Goal: Information Seeking & Learning: Find specific fact

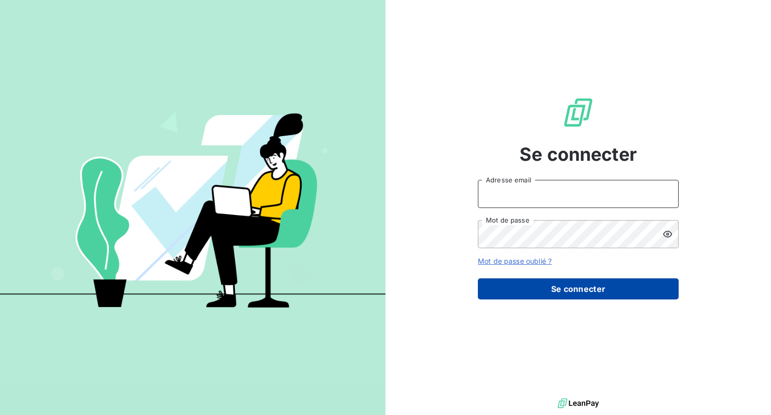
type input "[EMAIL_ADDRESS][DOMAIN_NAME]"
click at [564, 293] on button "Se connecter" at bounding box center [578, 288] width 201 height 21
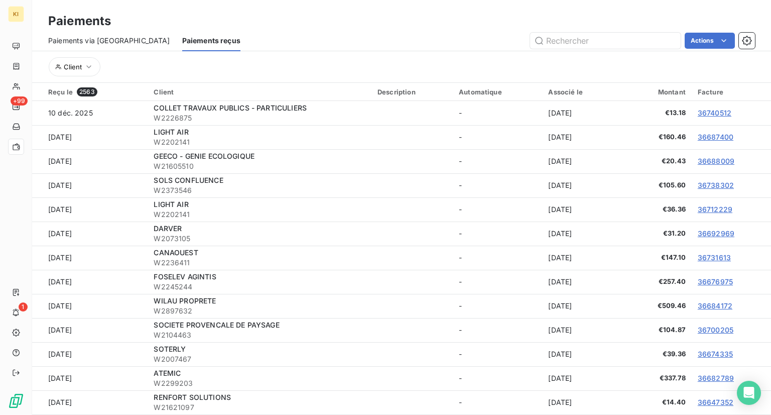
click at [102, 41] on span "Paiements via [GEOGRAPHIC_DATA]" at bounding box center [109, 41] width 122 height 10
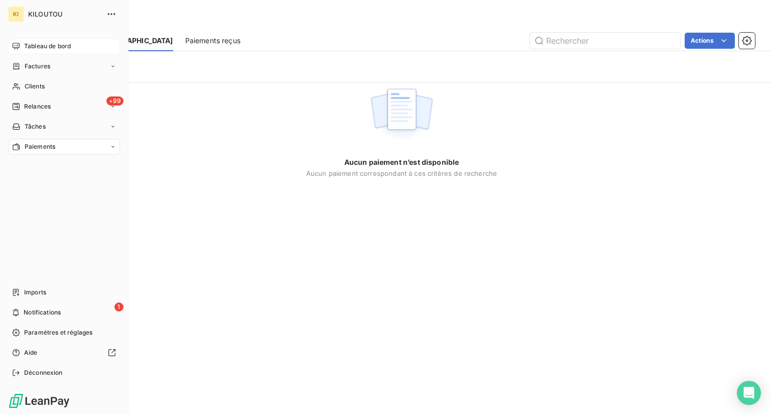
click at [41, 47] on span "Tableau de bord" at bounding box center [47, 46] width 47 height 9
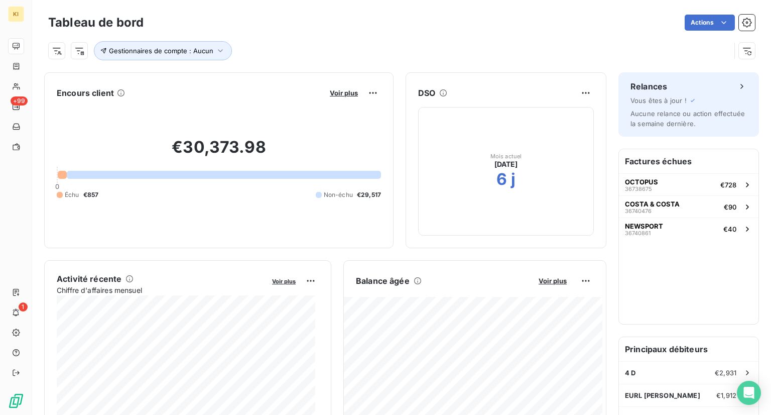
click at [256, 15] on div "Actions" at bounding box center [455, 23] width 599 height 16
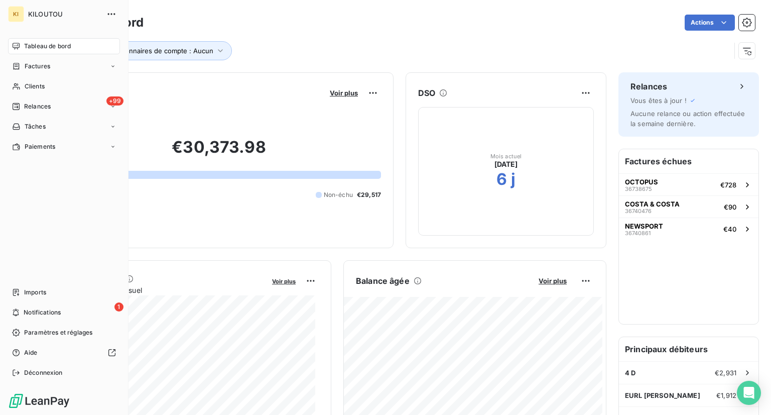
click at [43, 42] on span "Tableau de bord" at bounding box center [47, 46] width 47 height 9
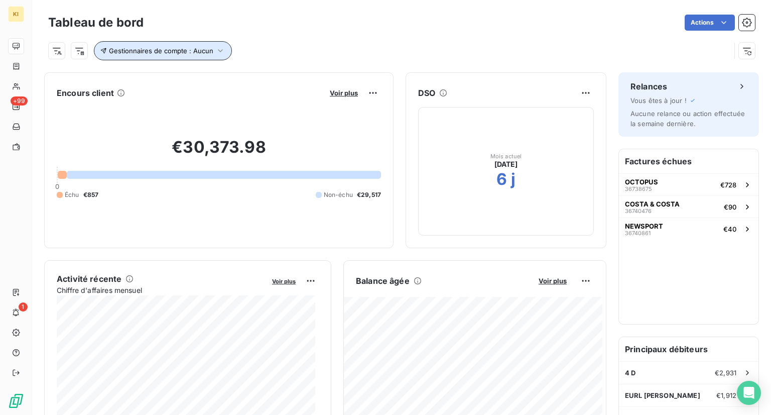
click at [199, 51] on span "Gestionnaires de compte : Aucun" at bounding box center [161, 51] width 104 height 8
click at [267, 36] on div "Gestionnaires de compte : Aucun" at bounding box center [401, 46] width 707 height 27
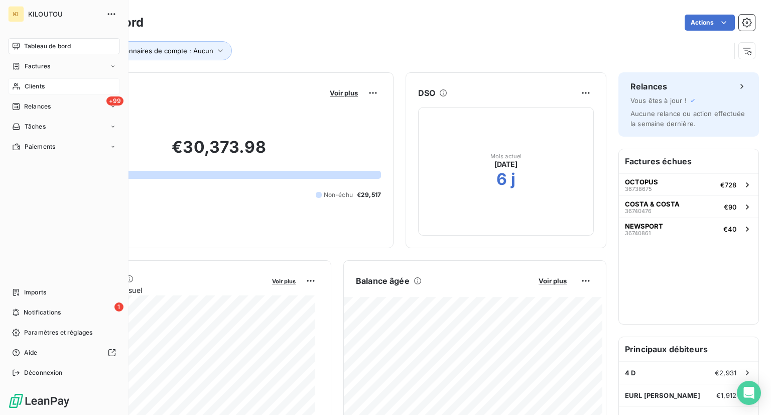
click at [37, 83] on span "Clients" at bounding box center [35, 86] width 20 height 9
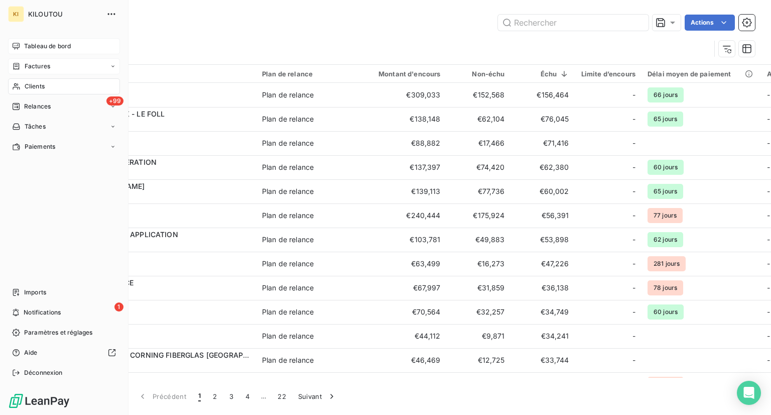
click at [43, 68] on span "Factures" at bounding box center [38, 66] width 26 height 9
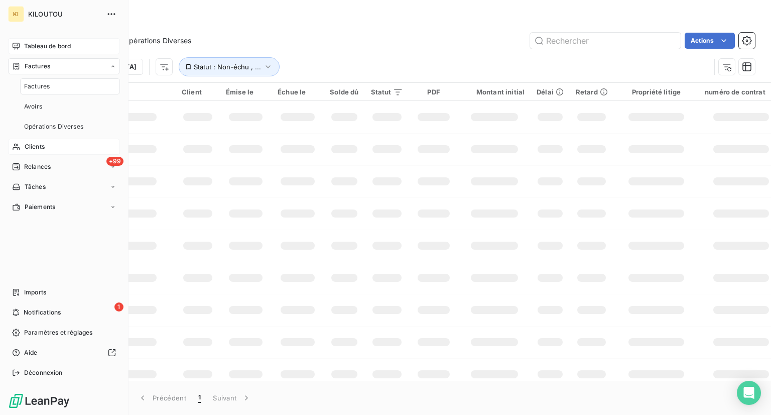
click at [34, 150] on span "Clients" at bounding box center [35, 146] width 20 height 9
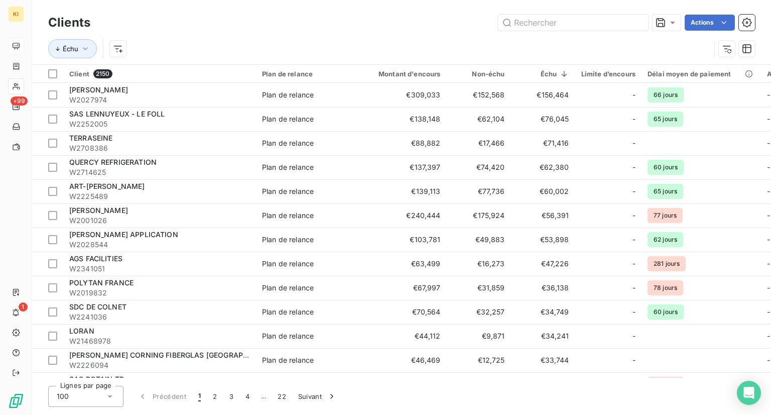
click at [307, 40] on div "Échu" at bounding box center [379, 48] width 662 height 19
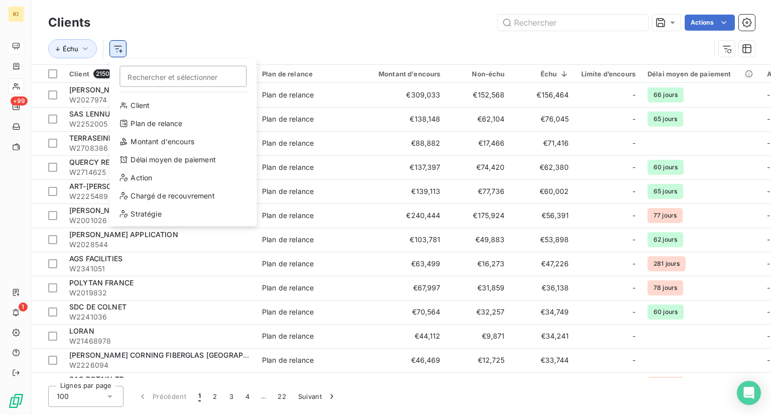
click at [116, 47] on html "KI +99 1 Clients Actions Échu Rechercher et sélectionner Client Plan de relance…" at bounding box center [385, 207] width 771 height 415
click at [17, 47] on html "KI +99 1 Clients Actions Échu Rechercher et sélectionner Client Plan de relance…" at bounding box center [385, 207] width 771 height 415
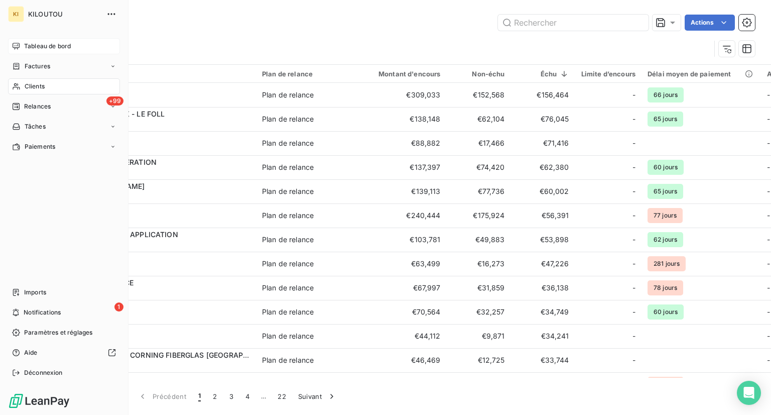
click at [34, 46] on span "Tableau de bord" at bounding box center [47, 46] width 47 height 9
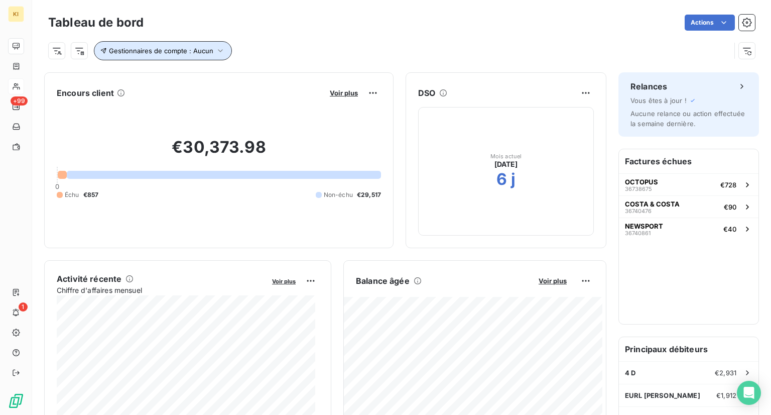
click at [217, 49] on icon "button" at bounding box center [220, 51] width 10 height 10
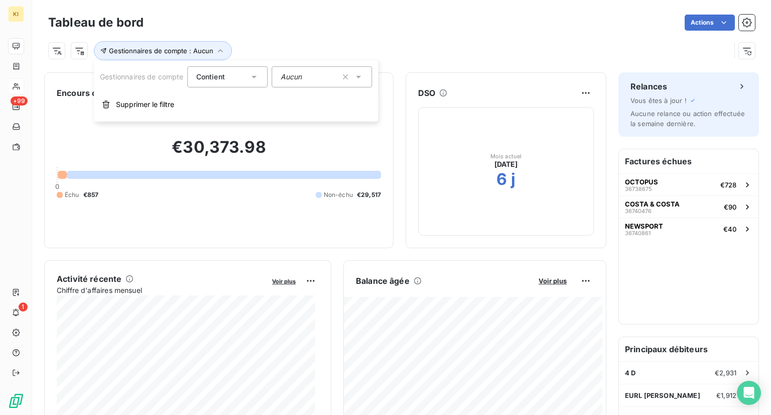
click at [306, 81] on input "text" at bounding box center [306, 76] width 8 height 9
click at [344, 74] on icon "button" at bounding box center [346, 77] width 10 height 10
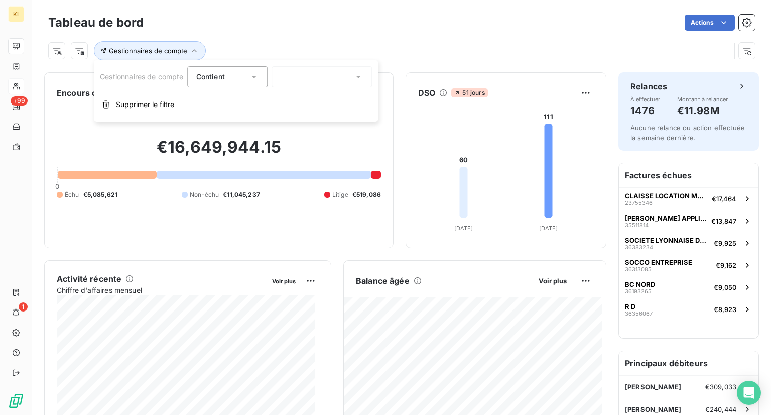
click at [331, 32] on div "Tableau de bord Actions" at bounding box center [401, 22] width 707 height 21
click at [289, 32] on div "Tableau de bord Actions" at bounding box center [401, 22] width 707 height 21
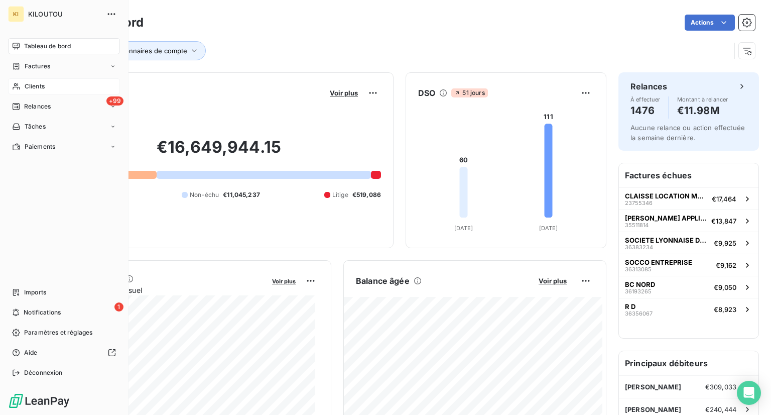
click at [42, 89] on span "Clients" at bounding box center [35, 86] width 20 height 9
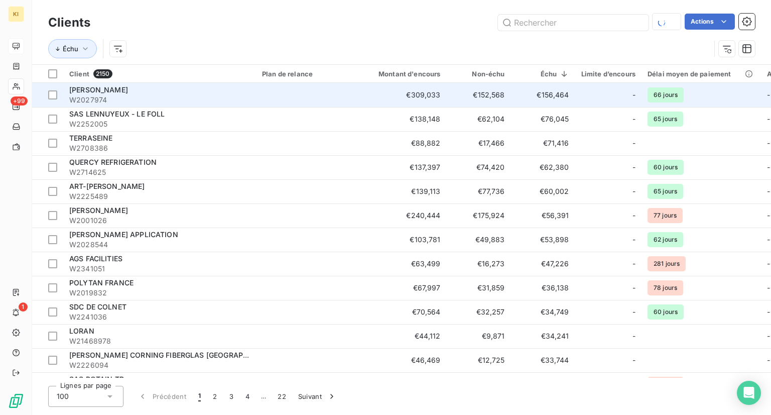
click at [86, 95] on span "W2027974" at bounding box center [159, 100] width 181 height 10
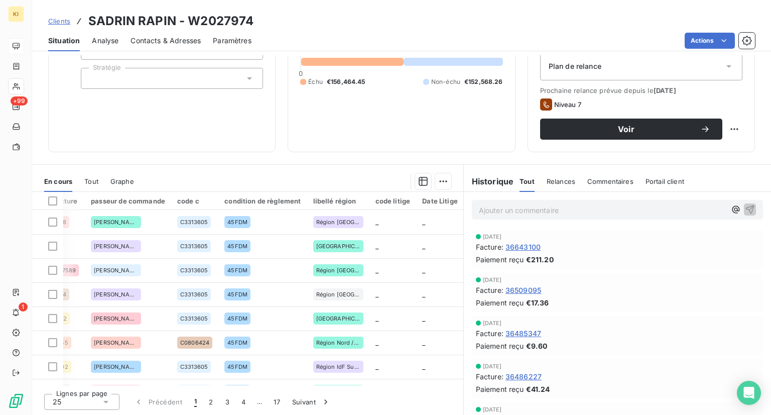
scroll to position [0, 128]
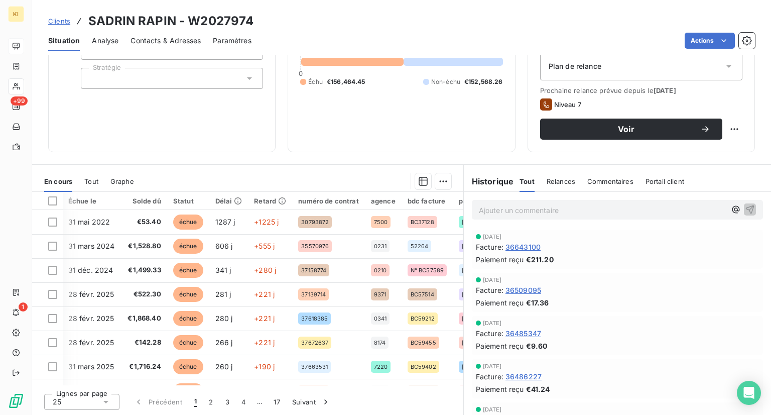
click at [287, 174] on div at bounding box center [298, 181] width 305 height 16
click at [419, 180] on icon "button" at bounding box center [423, 181] width 9 height 9
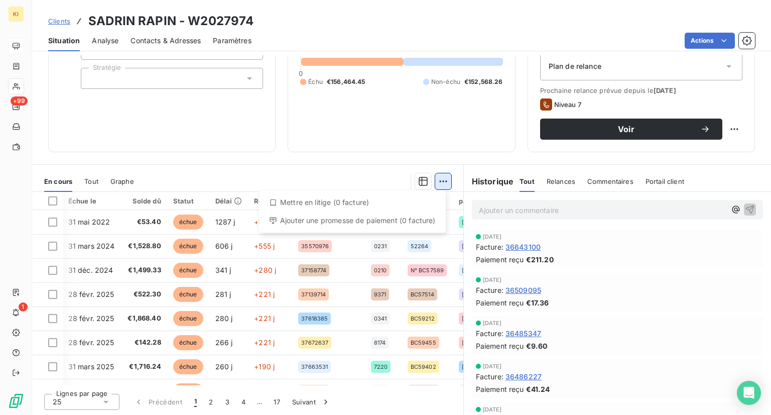
click at [437, 177] on html "KI +99 1 Clients SADRIN RAPIN - W2027974 Situation Analyse Contacts & Adresses …" at bounding box center [385, 207] width 771 height 415
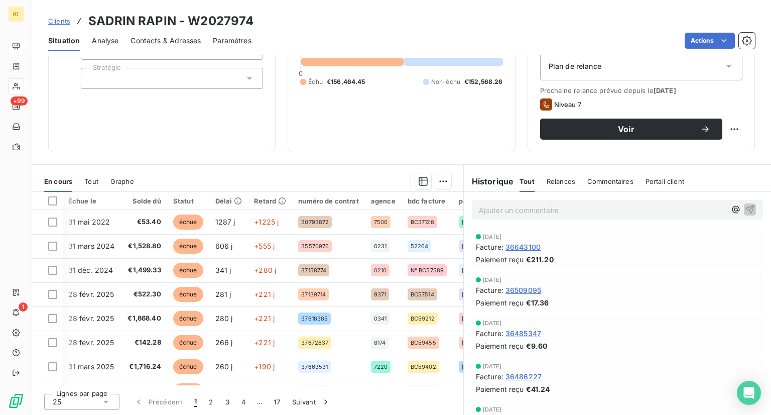
click at [349, 170] on html "KI +99 1 Clients SADRIN RAPIN - W2027974 Situation Analyse Contacts & Adresses …" at bounding box center [385, 207] width 771 height 415
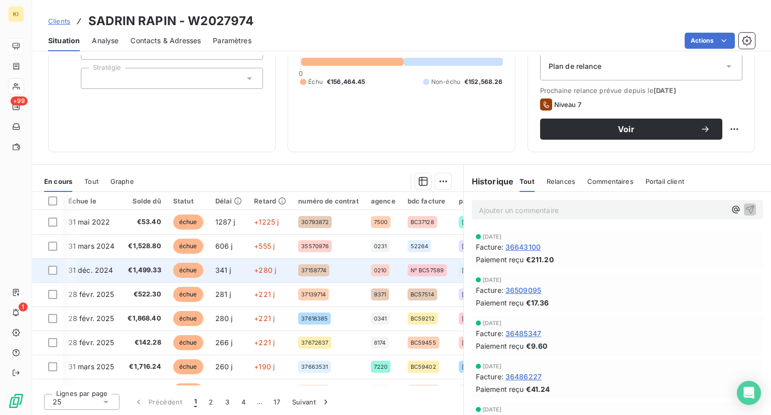
click at [215, 266] on span "341 j" at bounding box center [223, 269] width 16 height 9
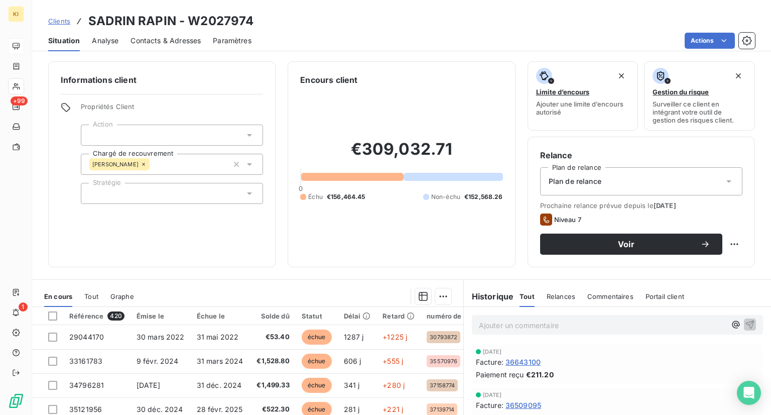
click at [375, 95] on div "€309,032.71 0 Échu €156,464.45 Non-échu €152,568.26" at bounding box center [401, 170] width 202 height 169
click at [340, 173] on div at bounding box center [352, 177] width 102 height 8
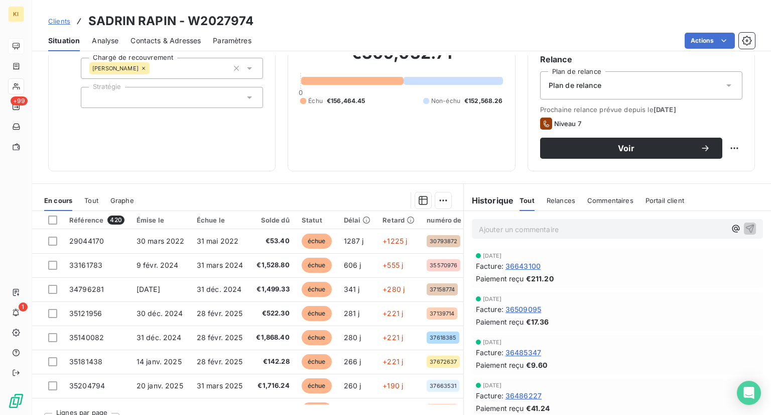
scroll to position [115, 0]
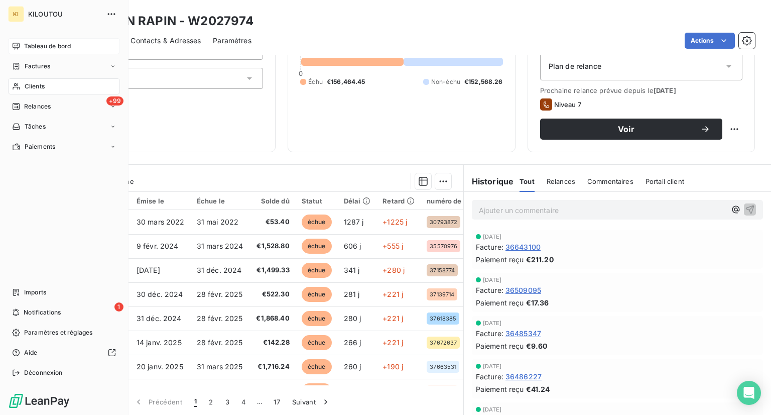
click at [7, 190] on div "KI KILOUTOU Tableau de bord Factures Clients +99 Relances Tâches Paiements Impo…" at bounding box center [64, 207] width 128 height 415
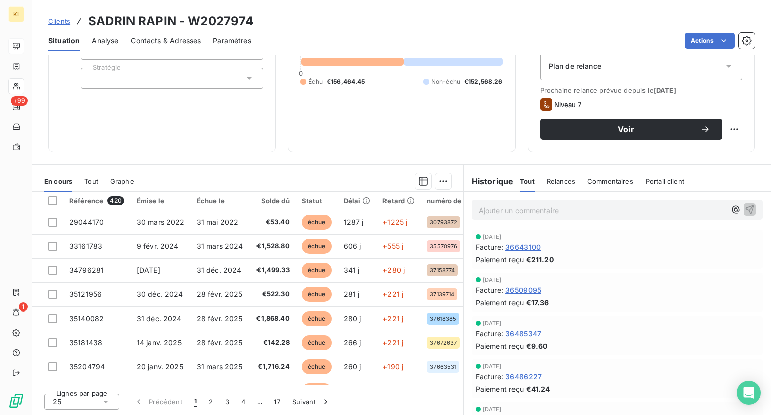
click at [163, 158] on div "Informations client Propriétés Client Action Chargé de recouvrement [PERSON_NAM…" at bounding box center [401, 234] width 739 height 359
click at [92, 178] on span "Tout" at bounding box center [91, 181] width 14 height 8
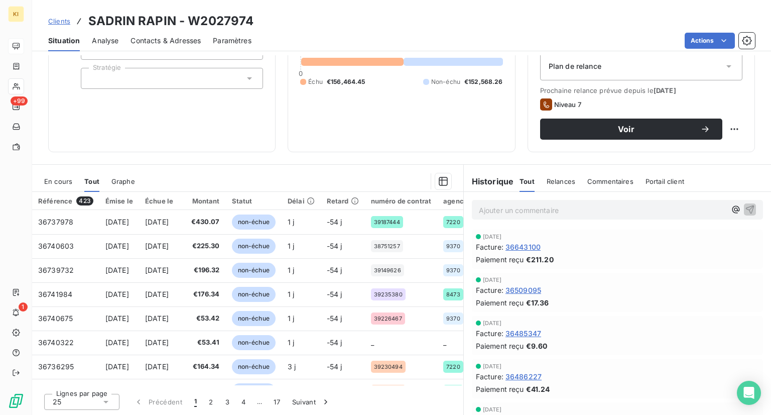
click at [126, 183] on span "Graphe" at bounding box center [123, 181] width 24 height 8
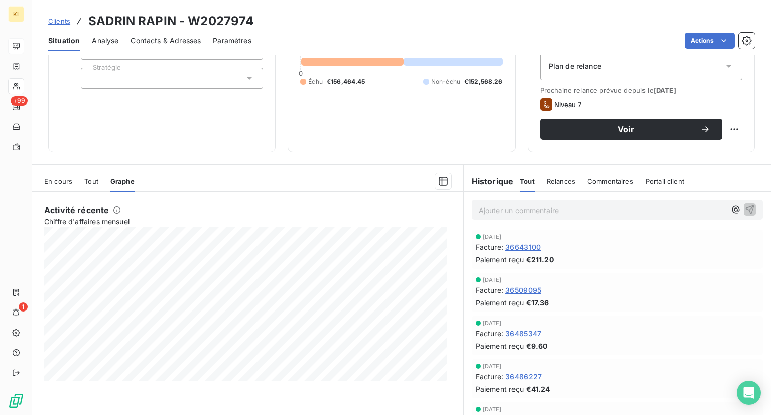
click at [68, 181] on span "En cours" at bounding box center [58, 181] width 28 height 8
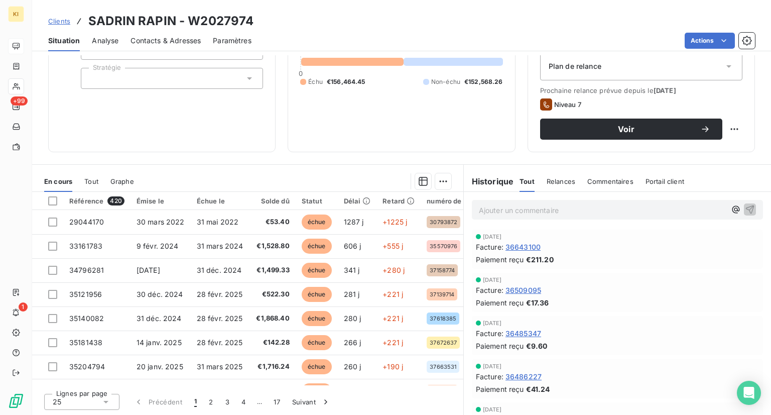
click at [285, 155] on div "Informations client Propriétés Client Action Chargé de recouvrement [PERSON_NAM…" at bounding box center [401, 234] width 739 height 359
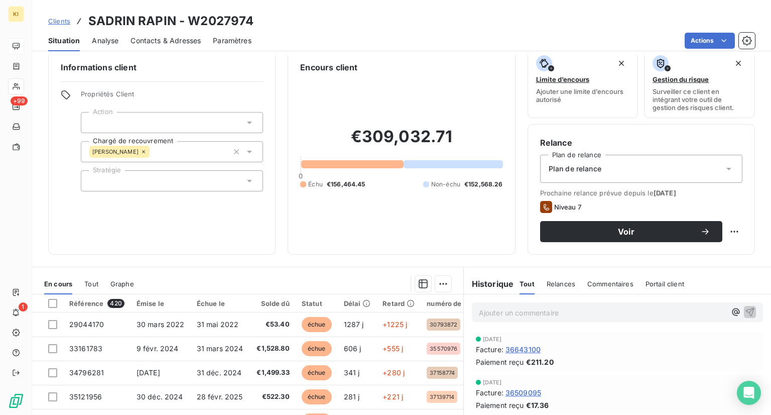
scroll to position [0, 0]
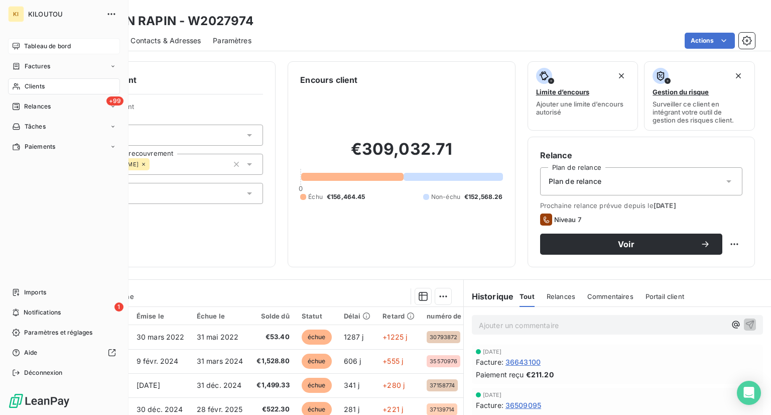
click at [29, 39] on div "Tableau de bord" at bounding box center [64, 46] width 112 height 16
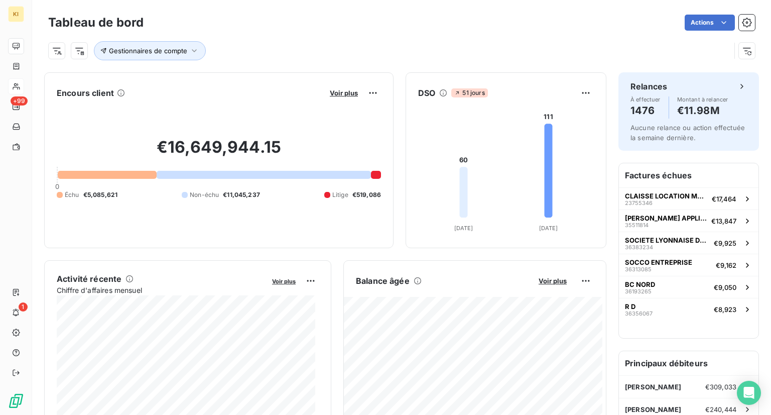
click at [310, 41] on div "Gestionnaires de compte" at bounding box center [389, 50] width 682 height 19
click at [259, 29] on div "Actions" at bounding box center [455, 23] width 599 height 16
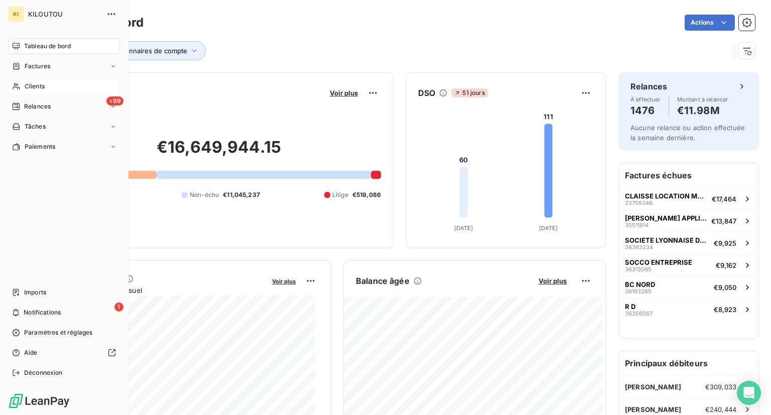
click at [45, 91] on div "Clients" at bounding box center [64, 86] width 112 height 16
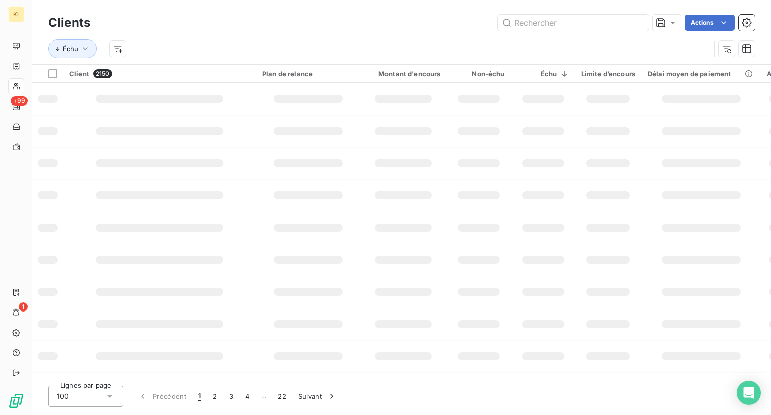
click at [187, 38] on div "Échu" at bounding box center [401, 48] width 707 height 31
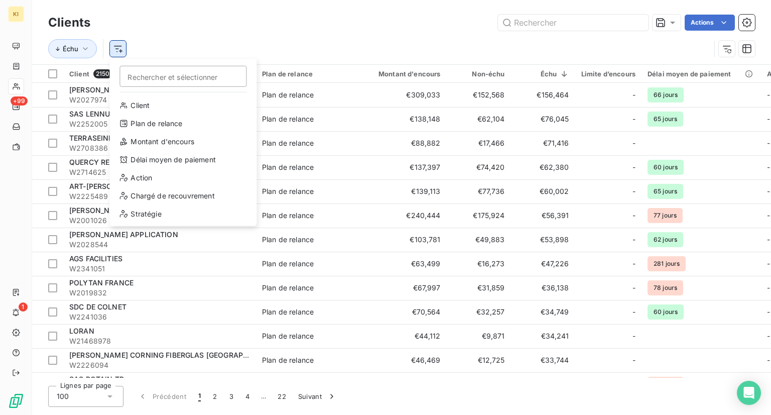
click at [118, 50] on html "KI +99 1 Clients Actions Échu Rechercher et sélectionner Client Plan de relance…" at bounding box center [385, 207] width 771 height 415
click at [151, 195] on div "Chargé de recouvrement" at bounding box center [182, 196] width 139 height 16
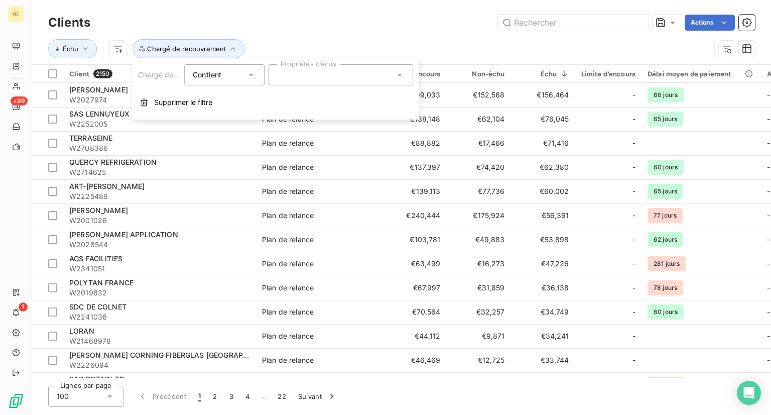
click at [327, 80] on div at bounding box center [340, 74] width 145 height 21
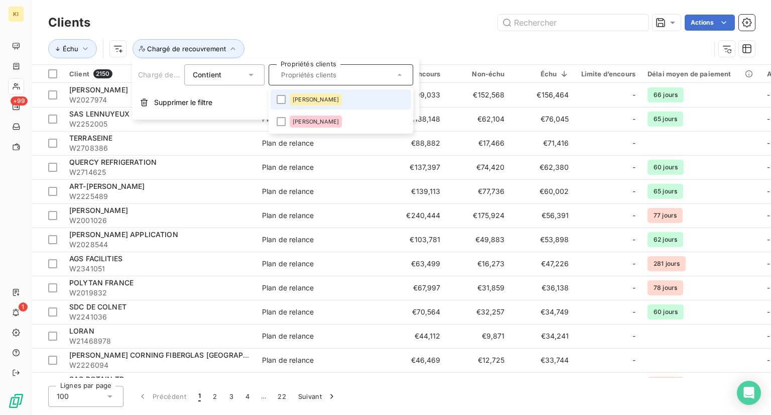
click at [320, 96] on span "[PERSON_NAME]" at bounding box center [316, 99] width 46 height 6
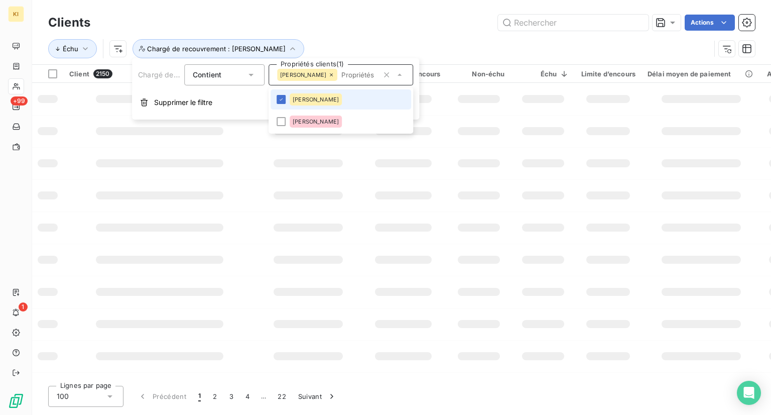
click at [320, 96] on span "[PERSON_NAME]" at bounding box center [316, 99] width 46 height 6
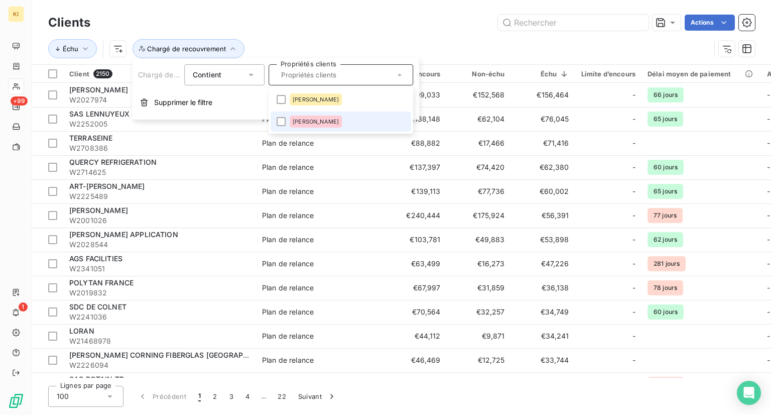
click at [307, 113] on li "[PERSON_NAME]" at bounding box center [340, 121] width 141 height 20
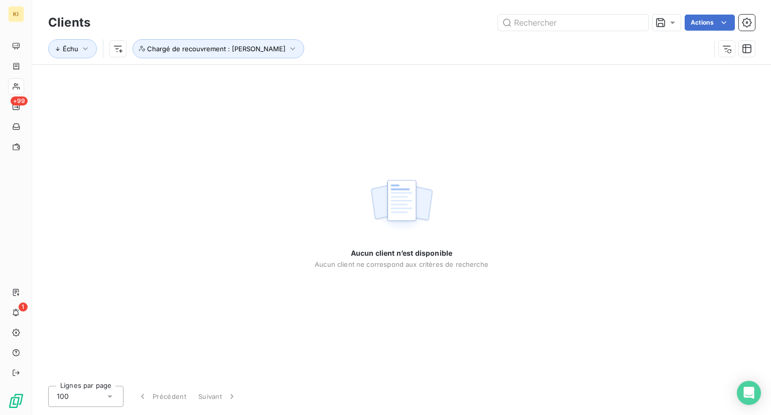
click at [414, 32] on div "Clients Actions" at bounding box center [401, 22] width 707 height 21
click at [219, 48] on span "Chargé de recouvrement : [PERSON_NAME]" at bounding box center [216, 49] width 139 height 8
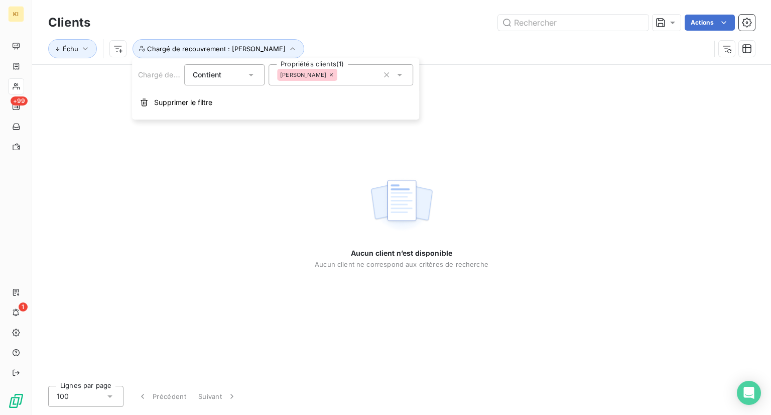
click at [328, 74] on icon at bounding box center [331, 75] width 6 height 6
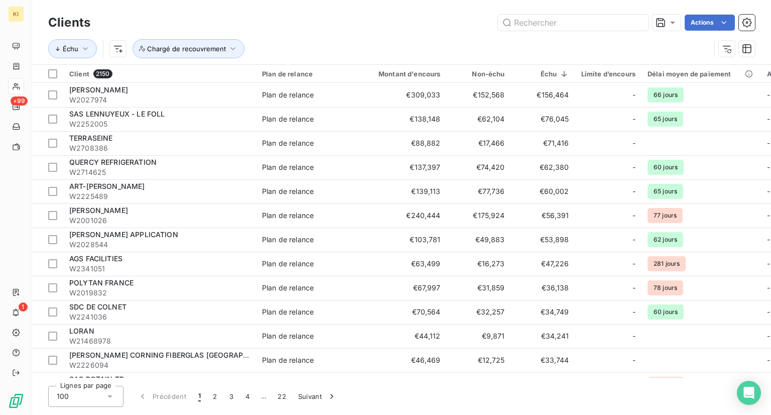
click at [295, 38] on div "Échu Chargé de recouvrement" at bounding box center [401, 48] width 707 height 31
click at [76, 49] on span "Échu" at bounding box center [71, 49] width 16 height 8
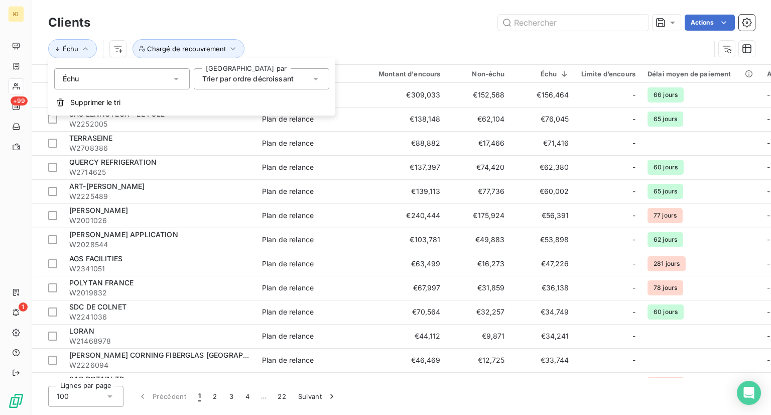
click at [130, 83] on div "Échu" at bounding box center [121, 78] width 135 height 21
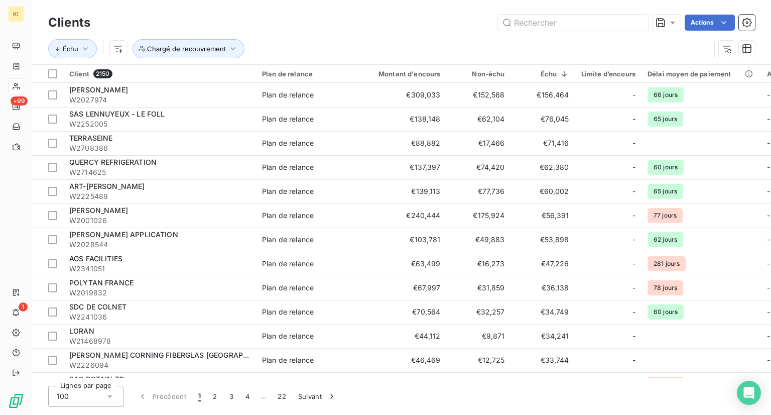
click at [274, 24] on div "Actions" at bounding box center [428, 23] width 652 height 16
click at [213, 54] on button "Chargé de recouvrement" at bounding box center [188, 48] width 112 height 19
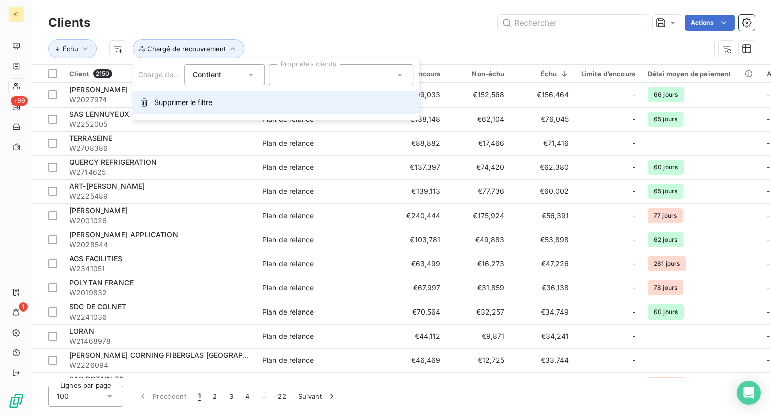
click at [142, 105] on icon "button" at bounding box center [144, 102] width 8 height 8
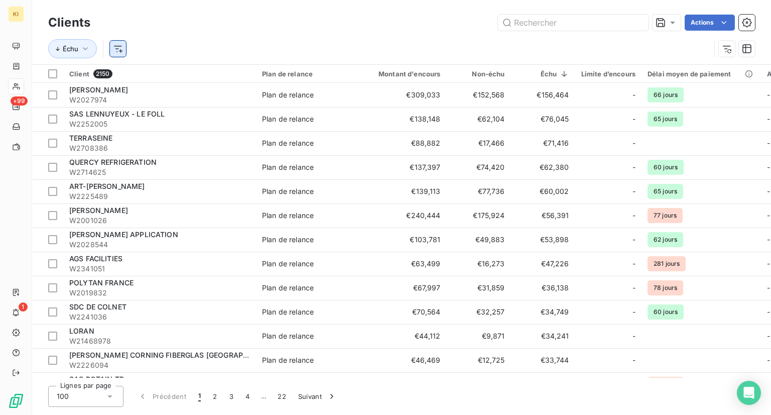
click at [116, 45] on html "KI +99 1 Clients Actions Échu Client 2150 Plan de relance Montant d'encours Non…" at bounding box center [385, 207] width 771 height 415
click at [551, 77] on html "KI +99 1 Clients Actions Échu Client 2150 Plan de relance Montant d'encours Non…" at bounding box center [385, 207] width 771 height 415
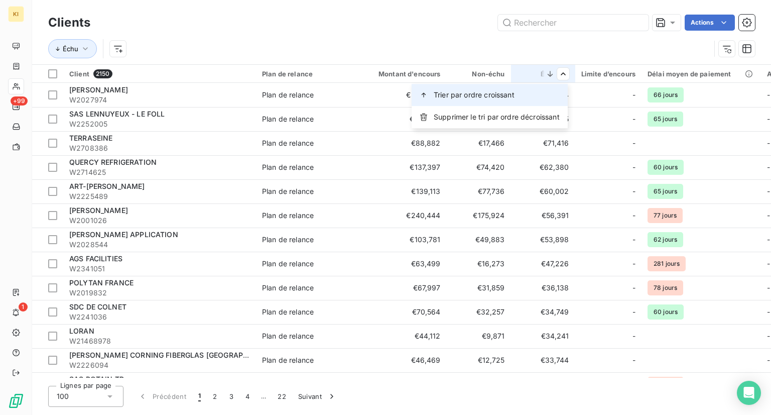
click at [488, 98] on span "Trier par ordre croissant" at bounding box center [474, 95] width 81 height 10
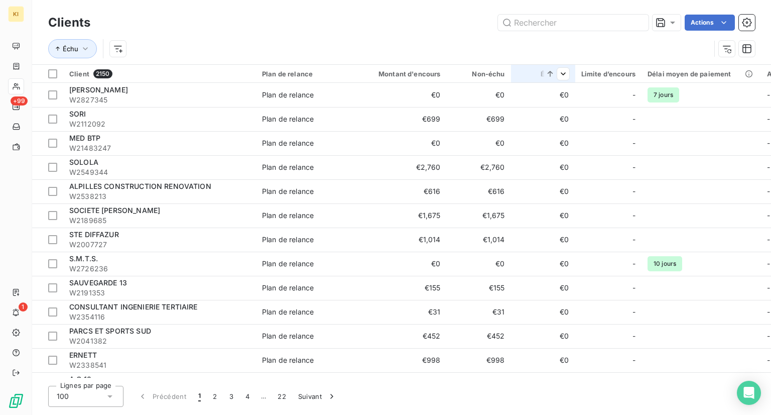
click at [556, 77] on html "KI +99 1 Clients Actions Échu Client 2150 Plan de relance Montant d'encours Non…" at bounding box center [385, 207] width 771 height 415
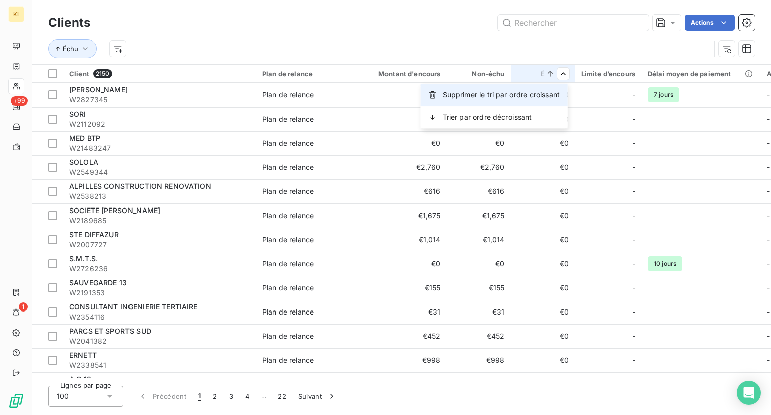
click at [515, 95] on span "Supprimer le tri par ordre croissant" at bounding box center [501, 95] width 117 height 10
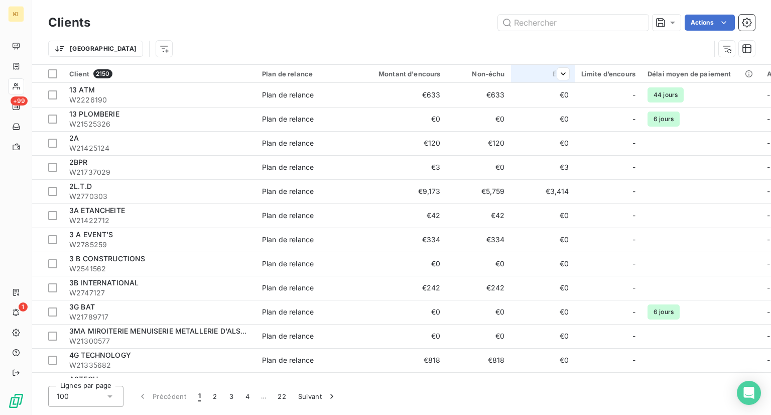
click at [569, 70] on th "Échu" at bounding box center [543, 74] width 64 height 18
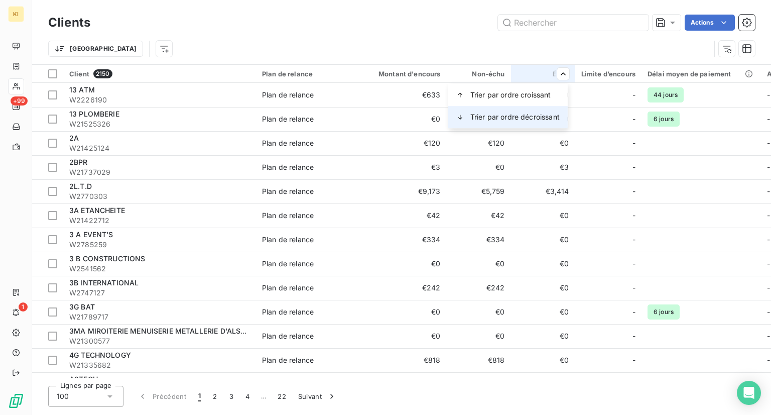
click at [476, 118] on span "Trier par ordre décroissant" at bounding box center [514, 117] width 89 height 10
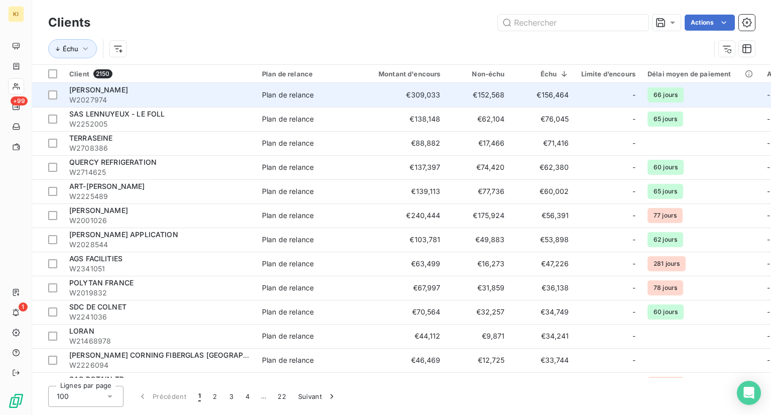
click at [255, 94] on td "SADRIN RAPIN W2027974" at bounding box center [159, 95] width 193 height 24
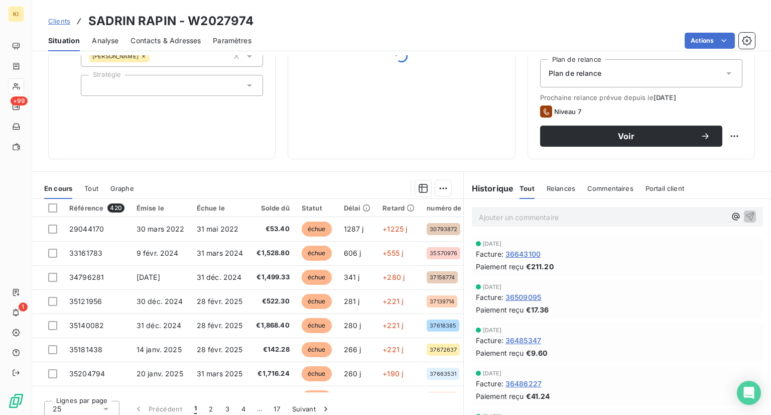
scroll to position [115, 0]
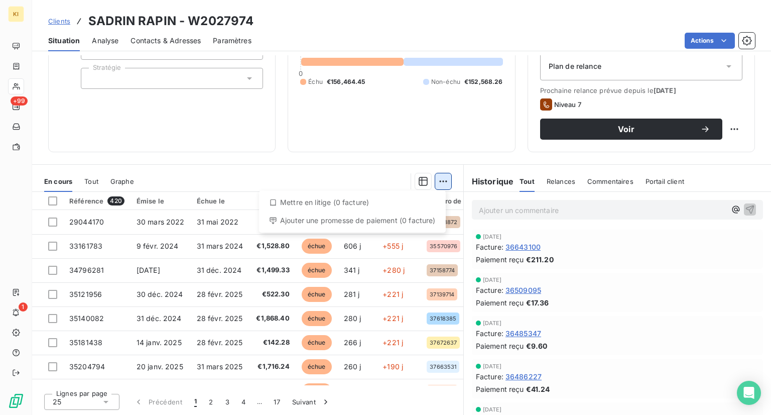
click at [442, 180] on html "KI +99 1 Clients SADRIN RAPIN - W2027974 Situation Analyse Contacts & Adresses …" at bounding box center [385, 207] width 771 height 415
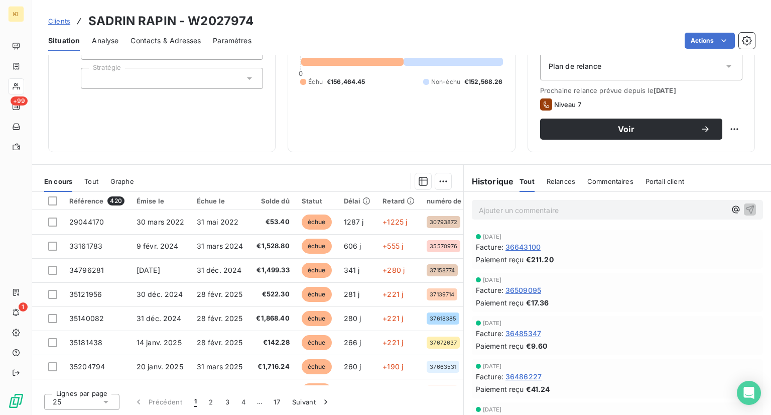
click at [174, 166] on html "KI +99 1 Clients SADRIN RAPIN - W2027974 Situation Analyse Contacts & Adresses …" at bounding box center [385, 207] width 771 height 415
click at [51, 196] on div at bounding box center [52, 200] width 9 height 9
click at [90, 177] on span "Tout" at bounding box center [91, 181] width 14 height 8
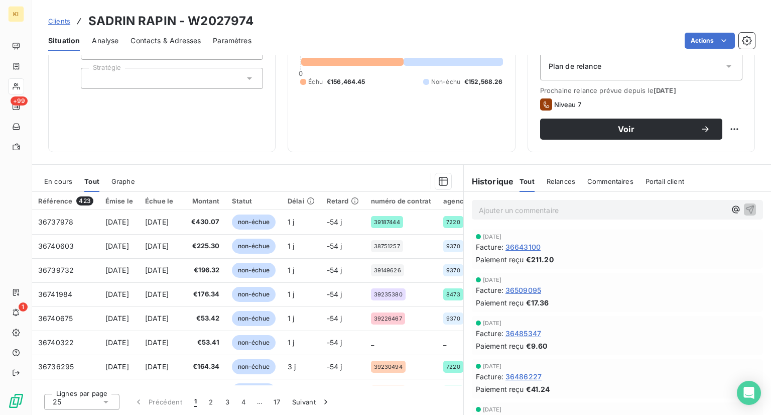
click at [56, 177] on span "En cours" at bounding box center [58, 181] width 28 height 8
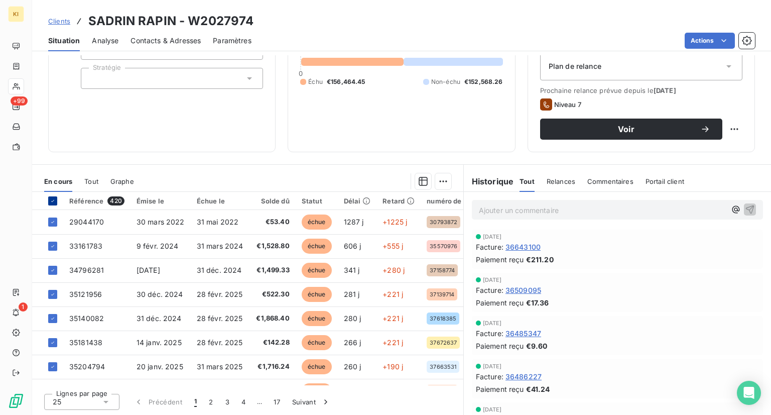
click at [55, 201] on icon at bounding box center [53, 201] width 6 height 6
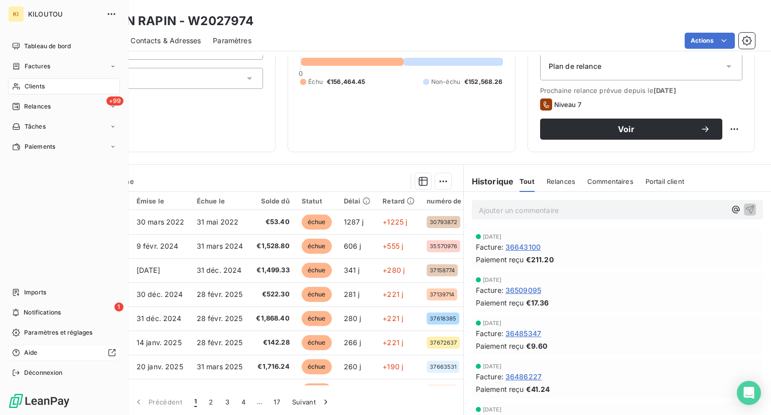
click at [73, 352] on div at bounding box center [79, 352] width 74 height 8
click at [82, 71] on div "Factures" at bounding box center [64, 66] width 112 height 16
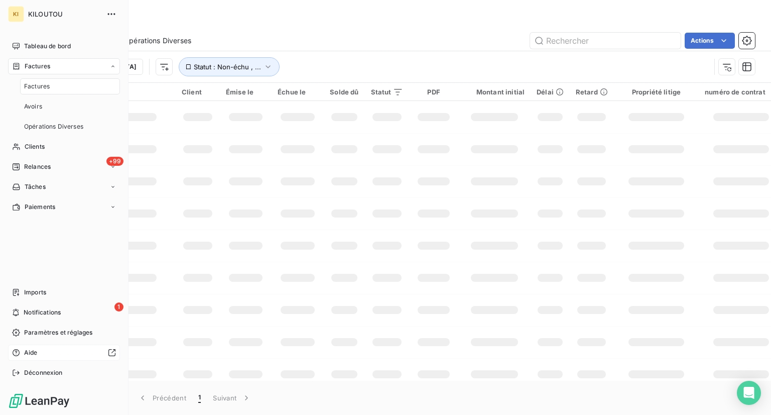
click at [79, 88] on div "Factures" at bounding box center [70, 86] width 100 height 16
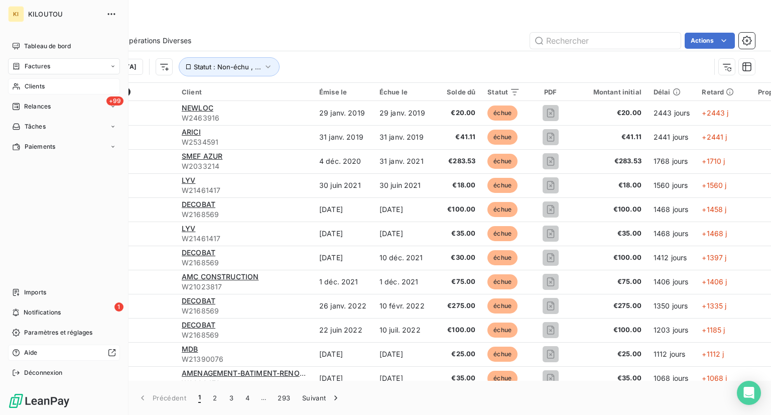
click at [36, 89] on span "Clients" at bounding box center [35, 86] width 20 height 9
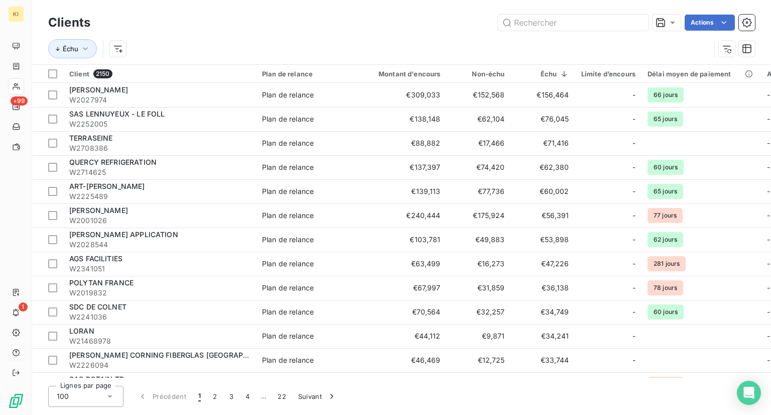
click at [344, 92] on html "KI +99 1 Clients Actions Échu Client 2150 Plan de relance Montant d'encours Non…" at bounding box center [385, 207] width 771 height 415
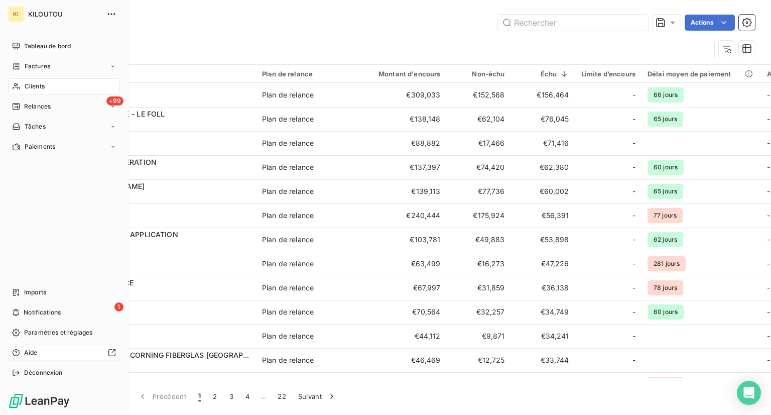
click at [48, 80] on div "Clients" at bounding box center [64, 86] width 112 height 16
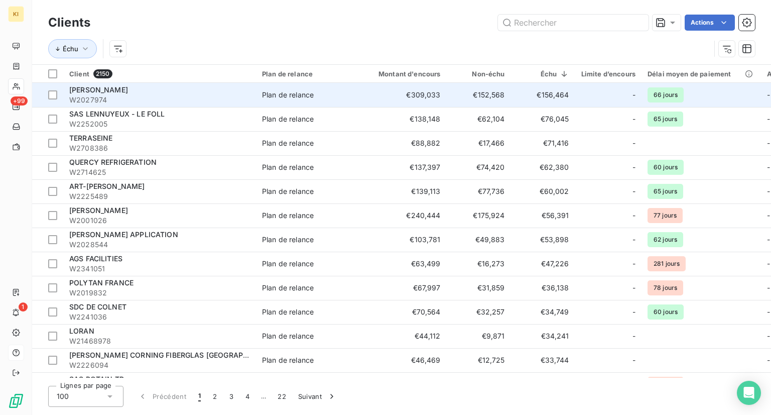
click at [276, 95] on div "Plan de relance" at bounding box center [288, 95] width 52 height 10
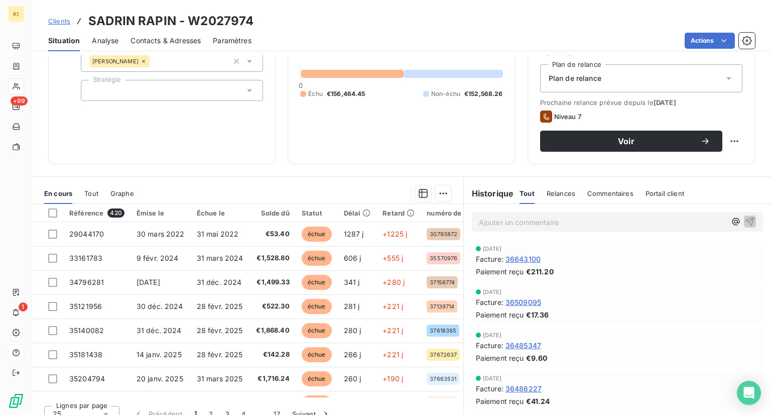
scroll to position [115, 0]
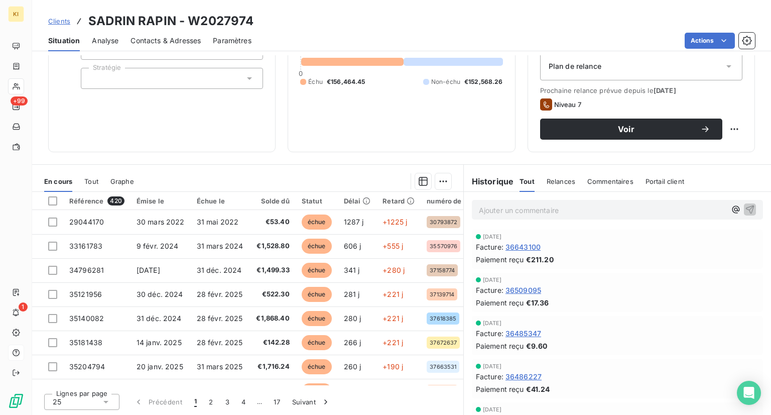
drag, startPoint x: 256, startPoint y: 383, endPoint x: 164, endPoint y: 129, distance: 270.4
click at [164, 129] on div "Informations client Propriétés Client Action Chargé de recouvrement [PERSON_NAM…" at bounding box center [161, 49] width 227 height 206
drag, startPoint x: 187, startPoint y: 23, endPoint x: 255, endPoint y: 18, distance: 68.4
drag, startPoint x: 255, startPoint y: 18, endPoint x: 238, endPoint y: 31, distance: 21.6
drag, startPoint x: 238, startPoint y: 31, endPoint x: 249, endPoint y: 24, distance: 13.1
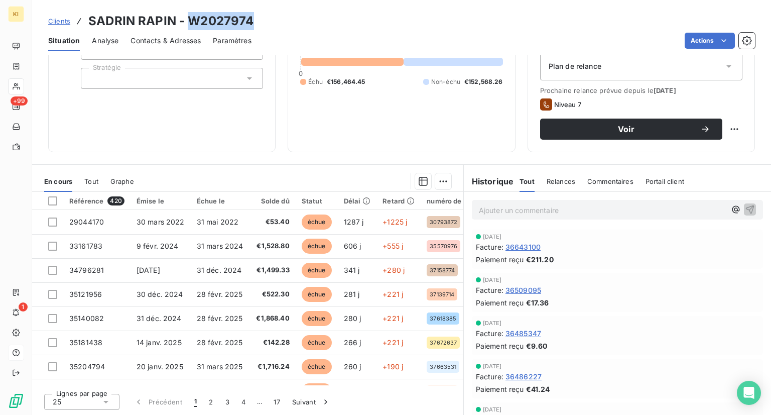
click at [249, 24] on h3 "SADRIN RAPIN - W2027974" at bounding box center [170, 21] width 165 height 18
copy h3 "W2027974"
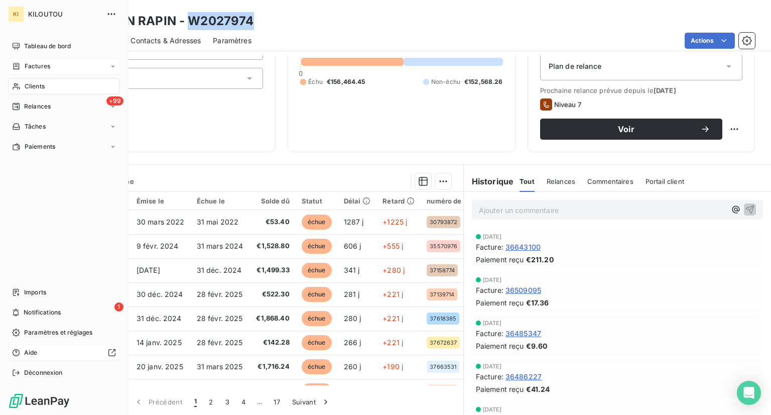
click at [70, 67] on div "Factures" at bounding box center [64, 66] width 112 height 16
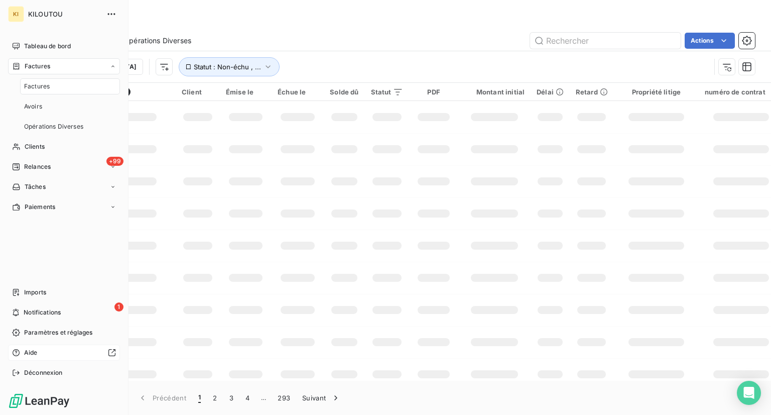
click at [87, 93] on div "Factures" at bounding box center [70, 86] width 100 height 16
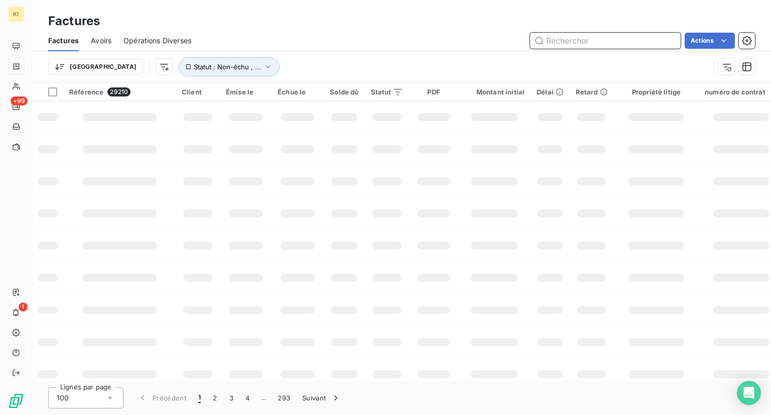
click at [585, 35] on input "text" at bounding box center [605, 41] width 151 height 16
paste input "W2027974"
type input "W2027974"
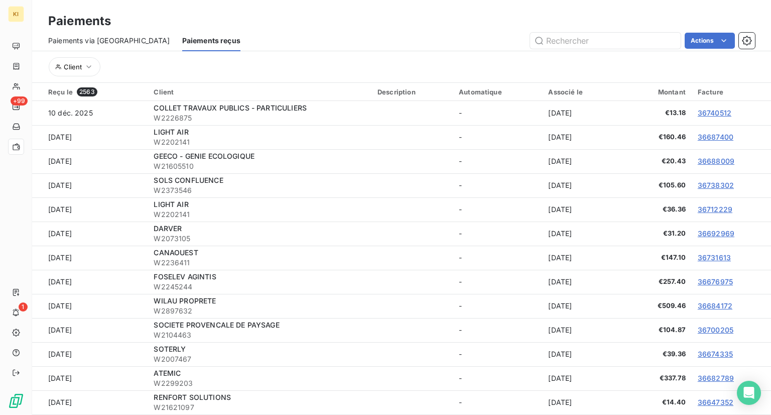
click at [100, 15] on h3 "Paiements" at bounding box center [79, 21] width 63 height 18
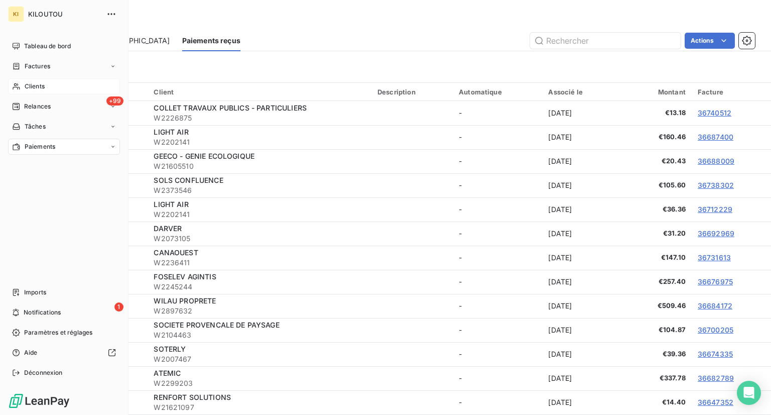
click at [59, 84] on div "Clients" at bounding box center [64, 86] width 112 height 16
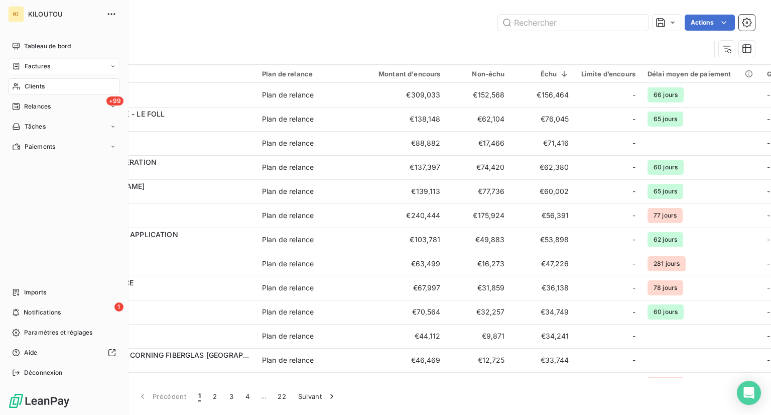
click at [73, 71] on div "Factures" at bounding box center [64, 66] width 112 height 16
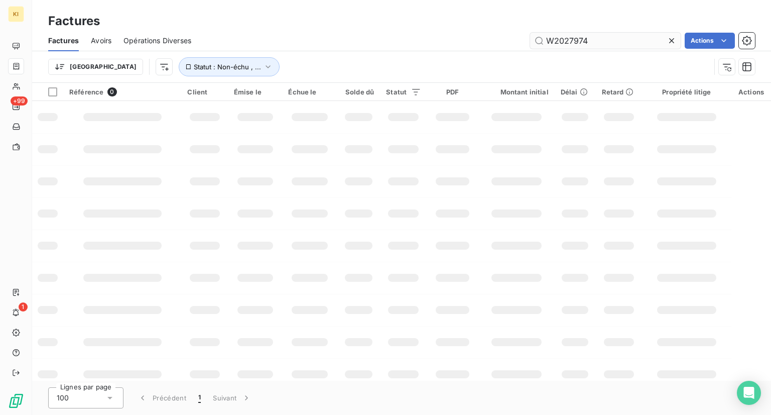
click at [594, 40] on input "W2027974" at bounding box center [605, 41] width 151 height 16
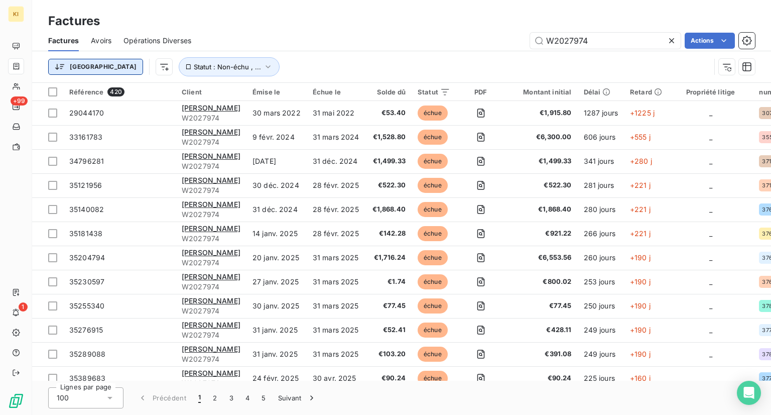
click at [71, 70] on html "KI +99 1 Factures Factures Avoirs Opérations Diverses W2027974 Actions Trier St…" at bounding box center [385, 207] width 771 height 415
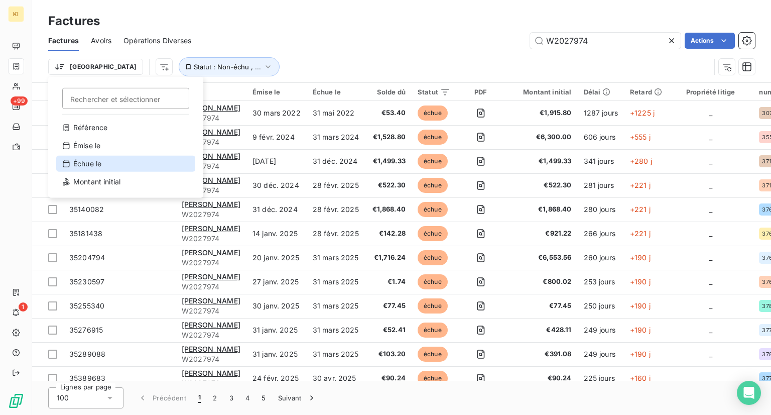
click at [97, 164] on div "Échue le" at bounding box center [125, 164] width 139 height 16
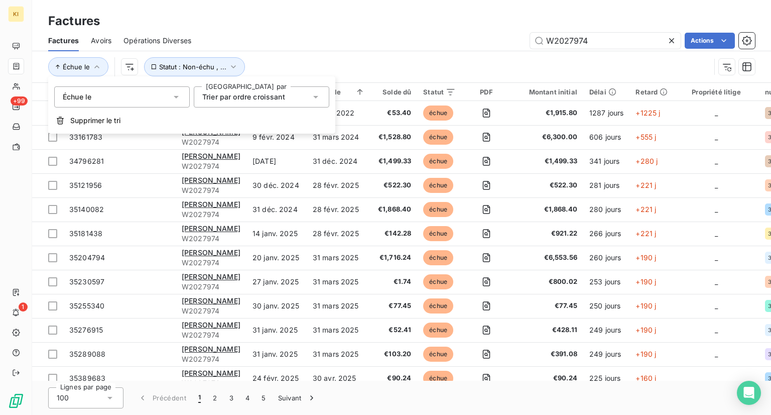
click at [396, 69] on div "Échue le Statut : Non-échu , ..." at bounding box center [379, 66] width 662 height 19
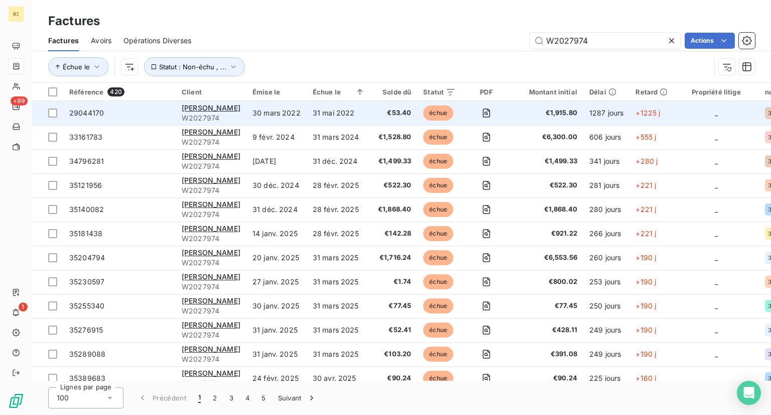
click at [335, 119] on td "31 mai 2022" at bounding box center [339, 113] width 64 height 24
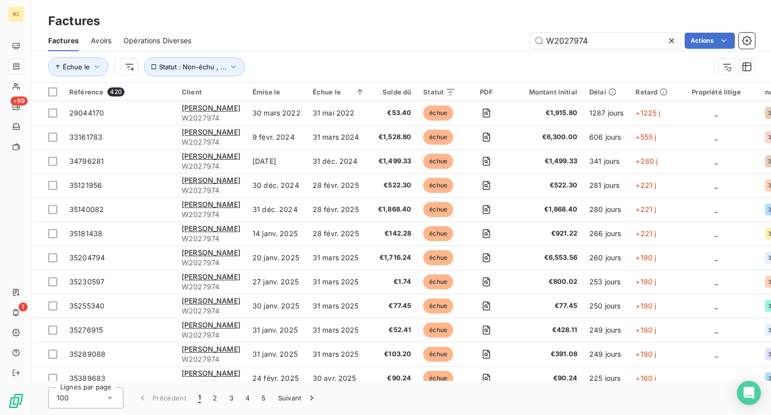
click at [428, 32] on div "Factures Avoirs Opérations Diverses W2027974 Actions" at bounding box center [401, 40] width 739 height 21
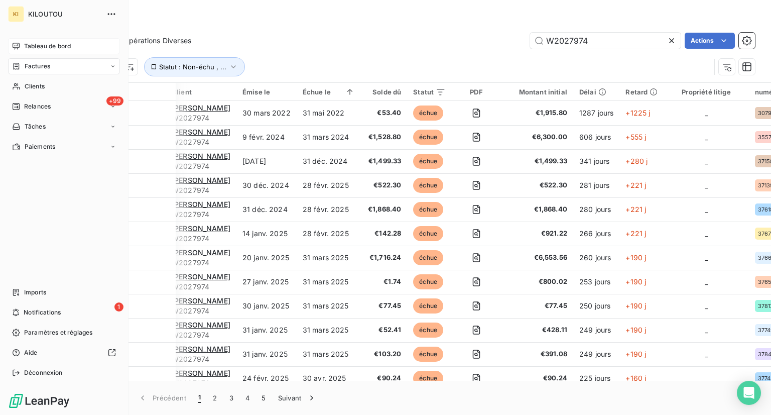
click at [64, 45] on span "Tableau de bord" at bounding box center [47, 46] width 47 height 9
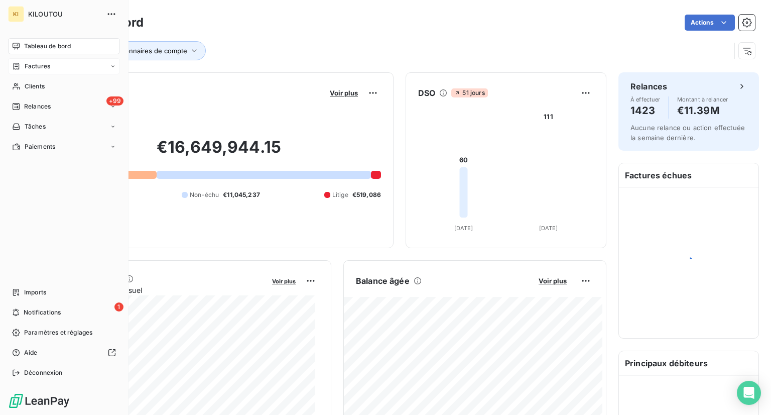
click at [45, 71] on div "Factures" at bounding box center [64, 66] width 112 height 16
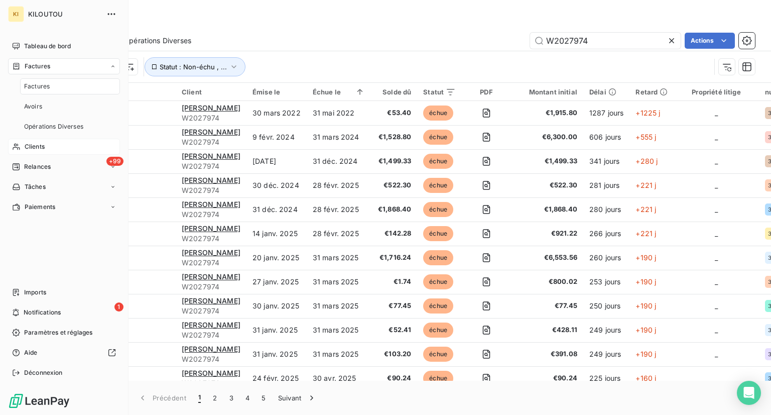
click at [29, 150] on span "Clients" at bounding box center [35, 146] width 20 height 9
